Goal: Transaction & Acquisition: Purchase product/service

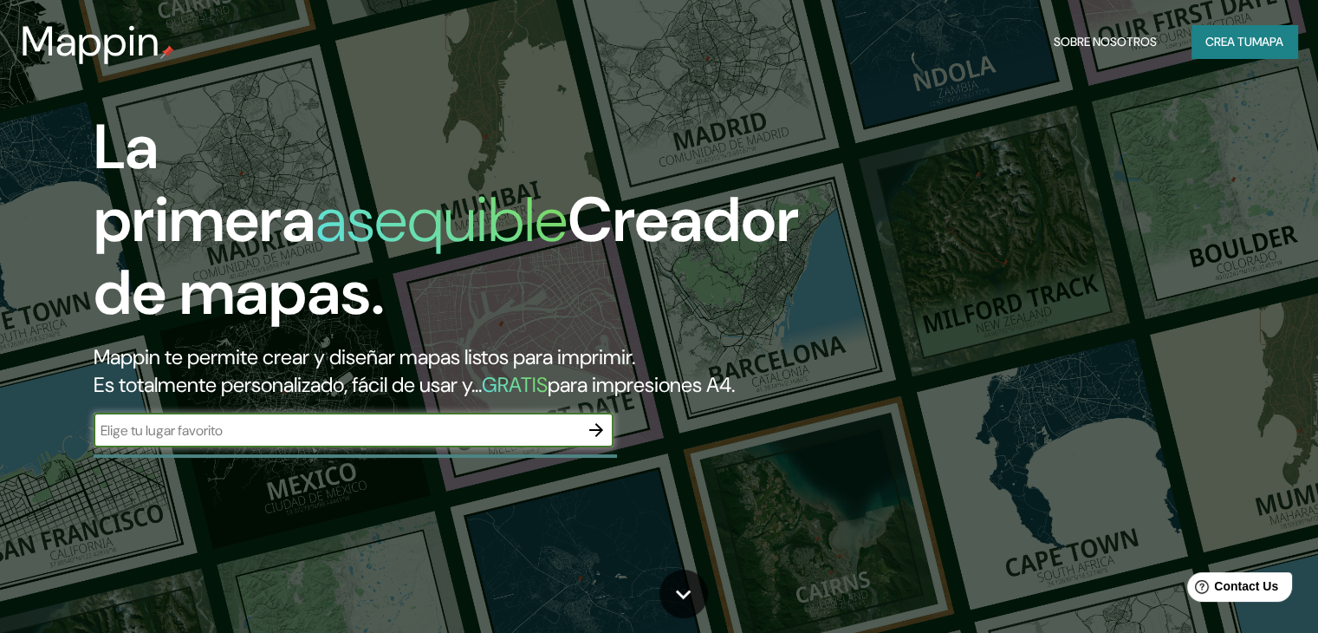
click at [504, 440] on input "text" at bounding box center [336, 430] width 485 height 20
click at [440, 447] on div "​" at bounding box center [354, 429] width 520 height 35
type input "[GEOGRAPHIC_DATA]"
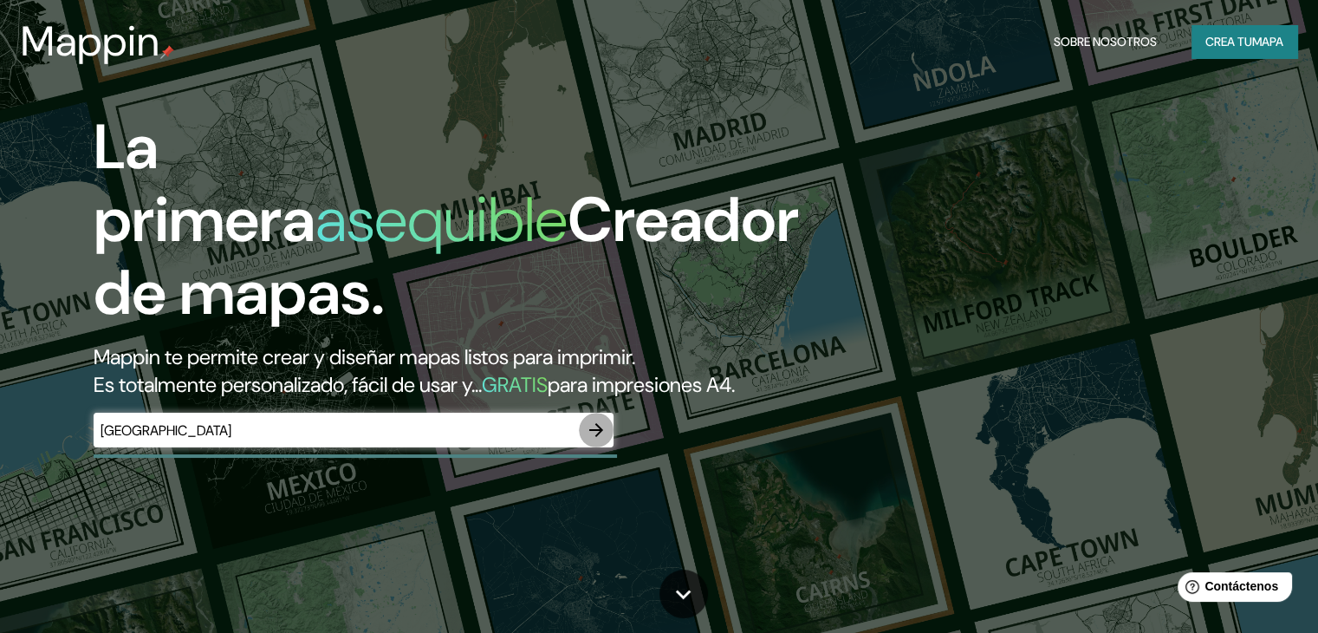
click at [600, 437] on icon "button" at bounding box center [596, 430] width 14 height 14
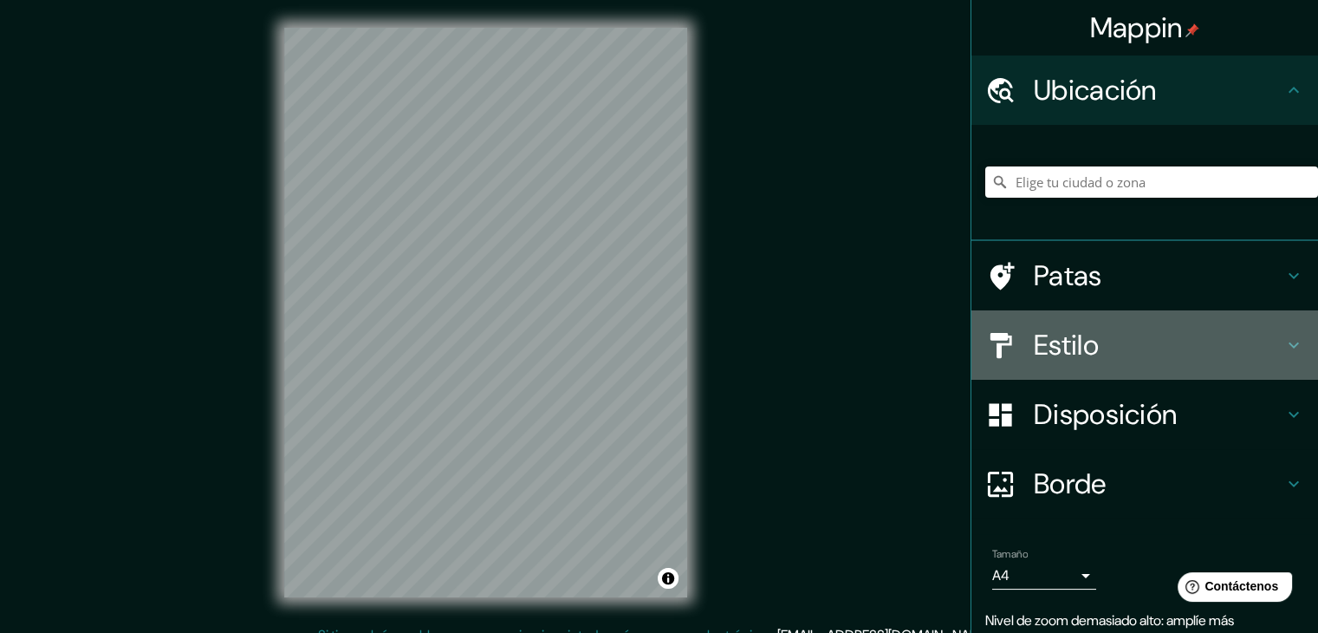
click at [1233, 338] on h4 "Estilo" at bounding box center [1159, 345] width 250 height 35
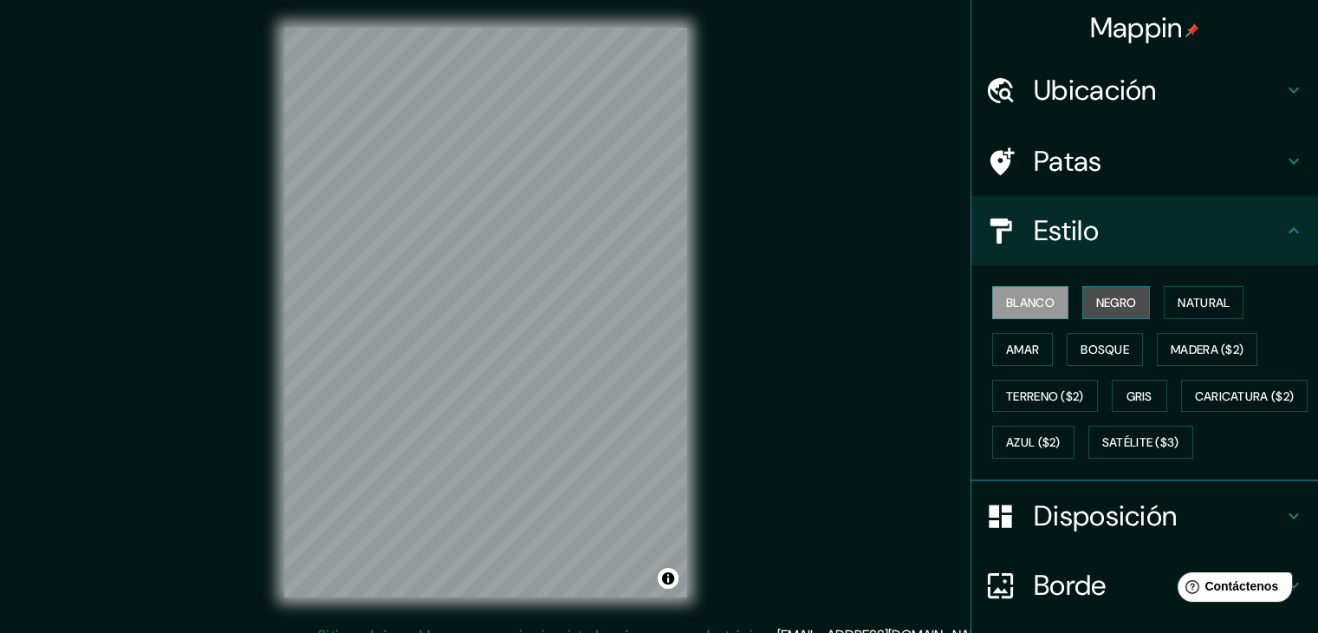
click at [1126, 302] on font "Negro" at bounding box center [1116, 303] width 41 height 16
click at [1024, 352] on font "Amar" at bounding box center [1022, 349] width 33 height 16
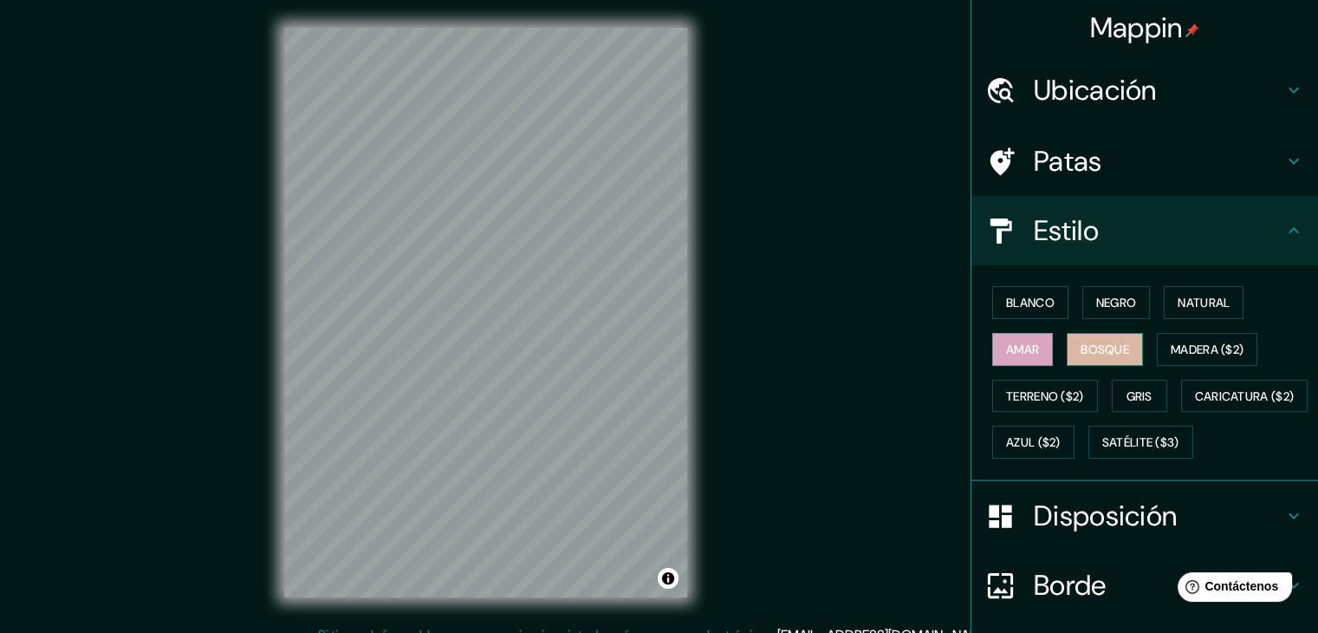
click at [1127, 345] on button "Bosque" at bounding box center [1105, 349] width 76 height 33
click at [1127, 388] on font "Gris" at bounding box center [1139, 396] width 26 height 16
